Goal: Transaction & Acquisition: Subscribe to service/newsletter

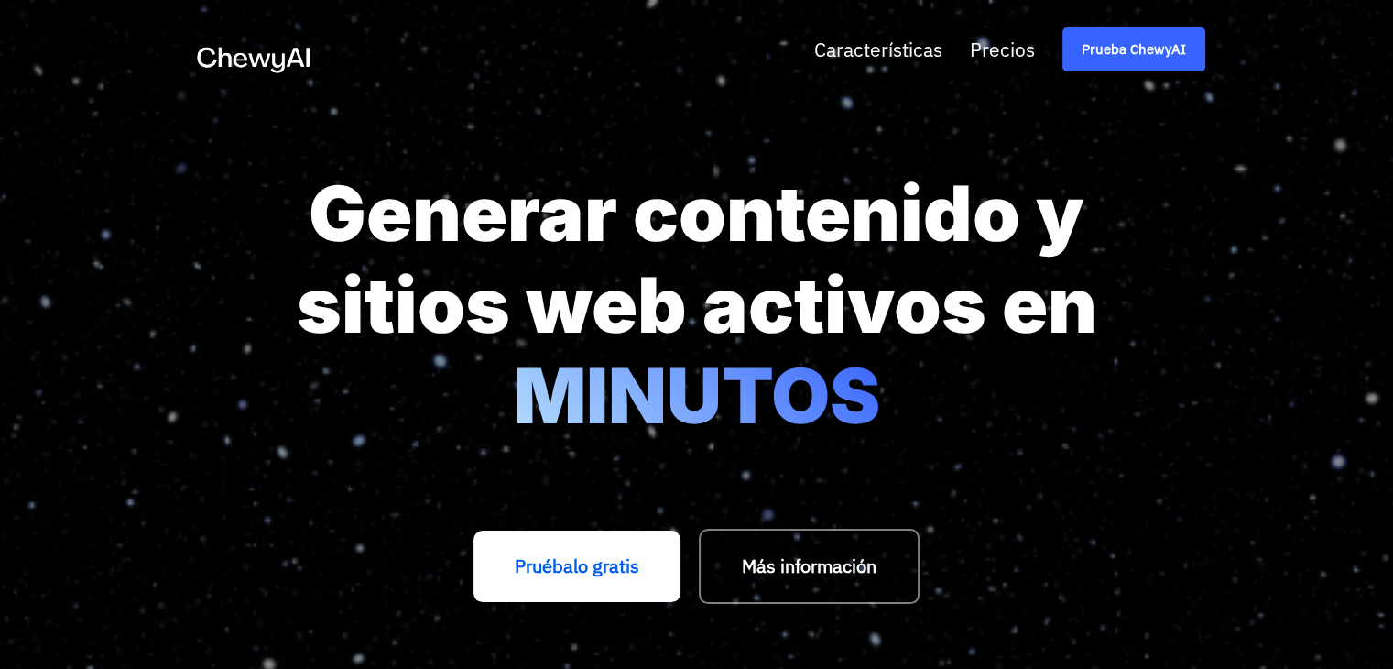
click at [542, 572] on font "Pruébalo gratis" at bounding box center [577, 565] width 125 height 25
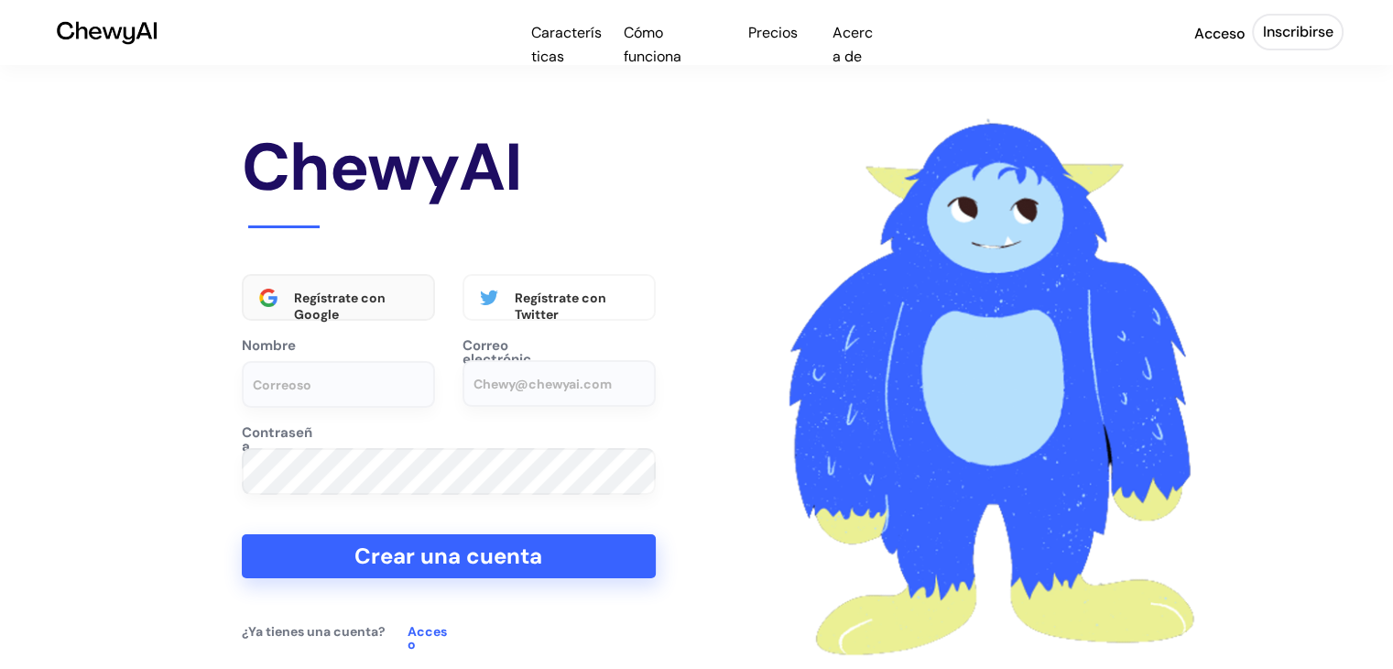
click at [332, 312] on font "Regístrate con Google" at bounding box center [341, 305] width 94 height 33
